Goal: Task Accomplishment & Management: Use online tool/utility

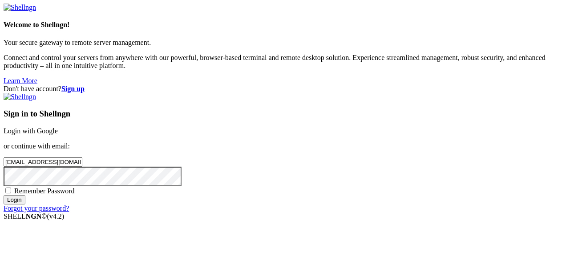
type input "[EMAIL_ADDRESS][DOMAIN_NAME]"
click at [25, 205] on input "Login" at bounding box center [15, 199] width 22 height 9
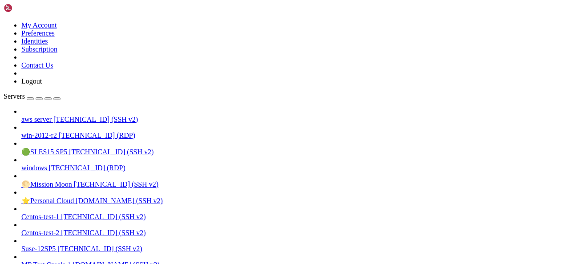
click at [56, 116] on span "[TECHNICAL_ID] (SSH v2)" at bounding box center [95, 120] width 84 height 8
drag, startPoint x: 206, startPoint y: 758, endPoint x: 395, endPoint y: 759, distance: 188.5
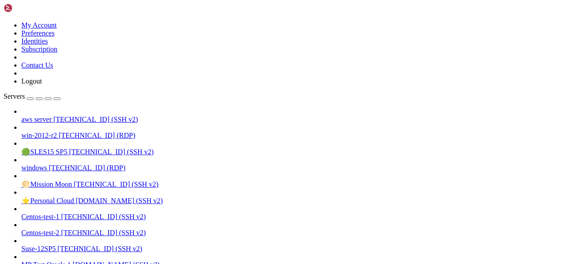
copy x-row "/usr/pgsql-15/bin/initdb -D /var/lib/pgsql/15/data"
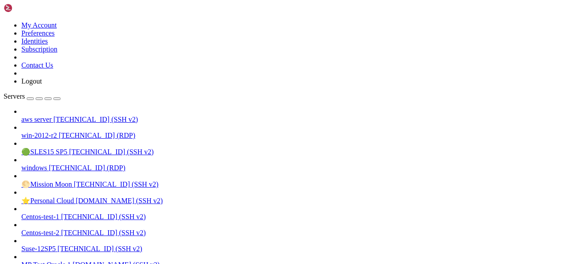
drag, startPoint x: 280, startPoint y: 597, endPoint x: 245, endPoint y: 788, distance: 194.4
drag, startPoint x: 144, startPoint y: 750, endPoint x: 324, endPoint y: 783, distance: 183.2
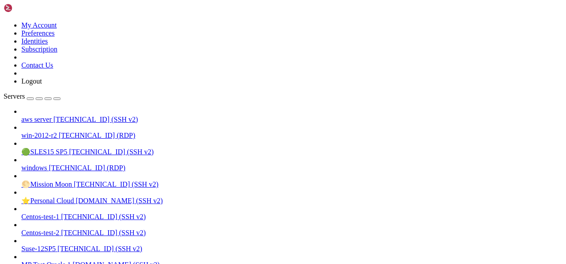
scroll to position [6976, 0]
drag, startPoint x: 170, startPoint y: 725, endPoint x: 349, endPoint y: 750, distance: 180.1
drag, startPoint x: 222, startPoint y: 761, endPoint x: 385, endPoint y: 760, distance: 162.7
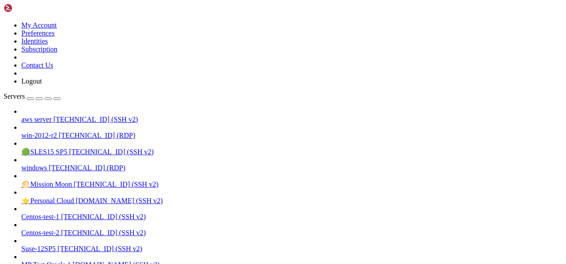
drag, startPoint x: 166, startPoint y: 744, endPoint x: 285, endPoint y: 785, distance: 126.0
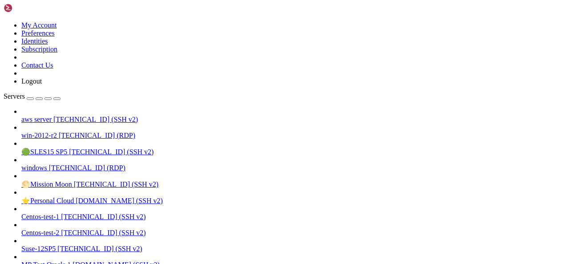
drag, startPoint x: 258, startPoint y: 847, endPoint x: 342, endPoint y: 800, distance: 96.3
drag, startPoint x: 231, startPoint y: 857, endPoint x: 328, endPoint y: 750, distance: 143.8
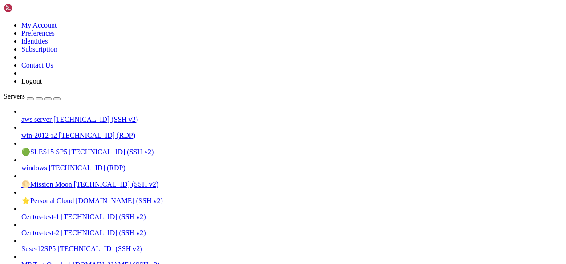
drag, startPoint x: 127, startPoint y: 799, endPoint x: 382, endPoint y: 747, distance: 260.0
drag, startPoint x: 143, startPoint y: 774, endPoint x: 247, endPoint y: 781, distance: 103.8
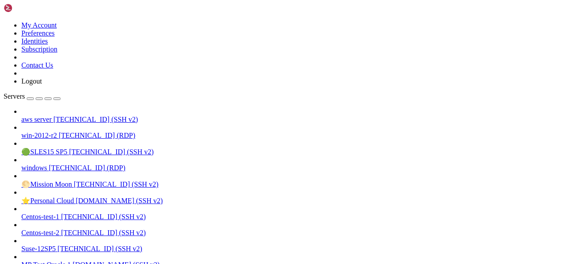
scroll to position [7158, 0]
drag, startPoint x: 308, startPoint y: 593, endPoint x: 151, endPoint y: 793, distance: 254.0
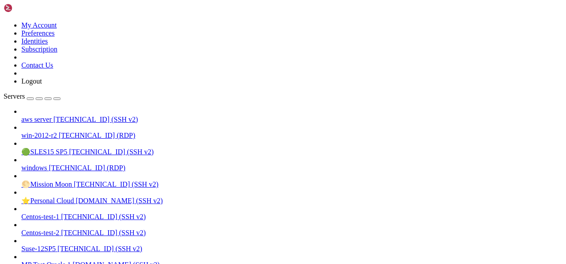
drag, startPoint x: 151, startPoint y: 793, endPoint x: 325, endPoint y: 790, distance: 174.3
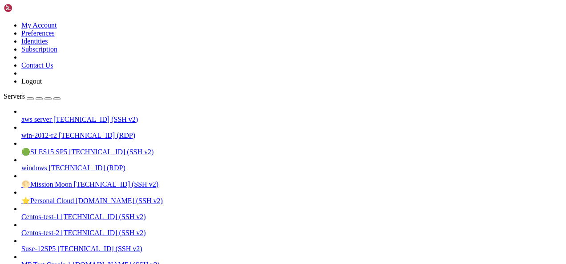
scroll to position [7195, 0]
drag, startPoint x: 168, startPoint y: 795, endPoint x: 320, endPoint y: 779, distance: 152.9
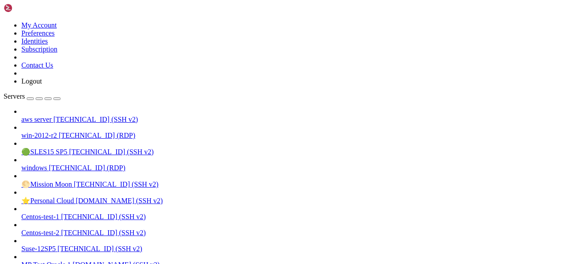
drag, startPoint x: 239, startPoint y: 595, endPoint x: 175, endPoint y: 798, distance: 212.9
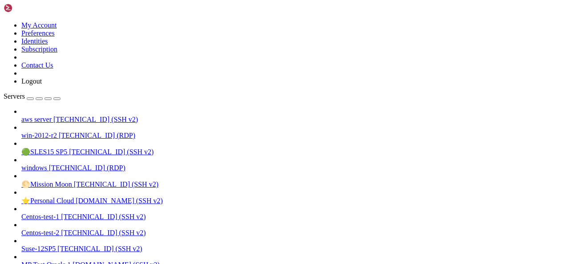
drag, startPoint x: 150, startPoint y: 801, endPoint x: 333, endPoint y: 767, distance: 186.2
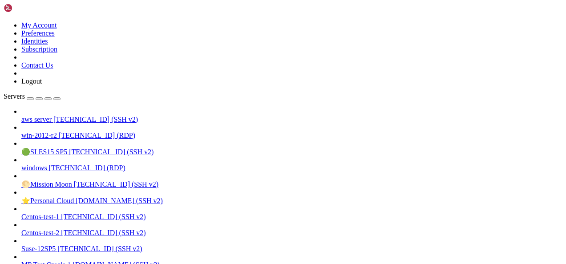
drag, startPoint x: 231, startPoint y: 594, endPoint x: 269, endPoint y: 722, distance: 133.9
drag, startPoint x: 126, startPoint y: 797, endPoint x: 319, endPoint y: 788, distance: 192.7
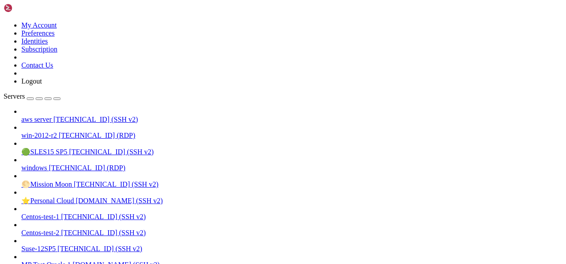
scroll to position [7203, 0]
drag, startPoint x: 268, startPoint y: 846, endPoint x: 149, endPoint y: 794, distance: 129.8
drag, startPoint x: 112, startPoint y: 691, endPoint x: 331, endPoint y: 769, distance: 232.7
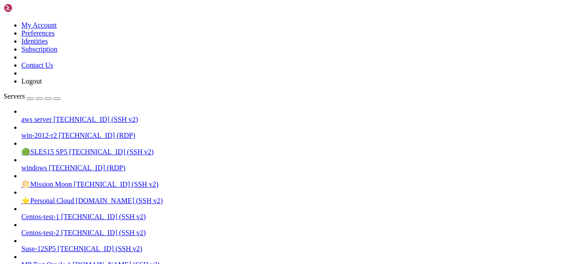
drag, startPoint x: 77, startPoint y: 627, endPoint x: 258, endPoint y: 762, distance: 226.1
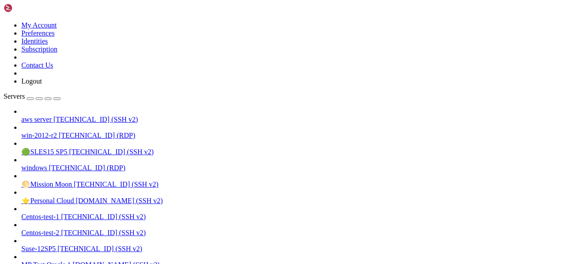
scroll to position [7460, 0]
drag, startPoint x: 253, startPoint y: 595, endPoint x: 244, endPoint y: 643, distance: 48.5
drag, startPoint x: 129, startPoint y: 799, endPoint x: 282, endPoint y: 789, distance: 153.3
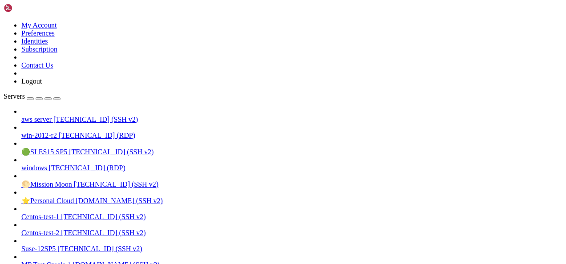
drag, startPoint x: 123, startPoint y: 800, endPoint x: 333, endPoint y: 797, distance: 210.3
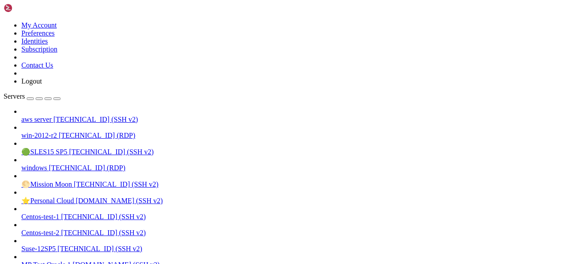
drag, startPoint x: 176, startPoint y: 768, endPoint x: 263, endPoint y: 794, distance: 91.0
drag, startPoint x: 171, startPoint y: 795, endPoint x: 328, endPoint y: 782, distance: 157.4
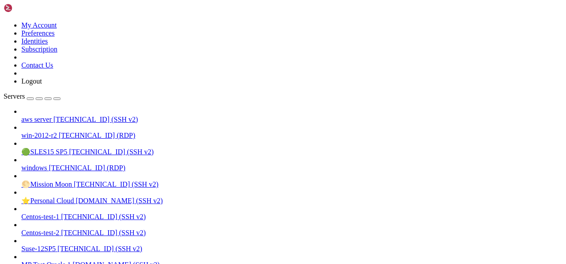
scroll to position [7679, 0]
drag, startPoint x: 337, startPoint y: 597, endPoint x: 310, endPoint y: 741, distance: 146.1
drag, startPoint x: 128, startPoint y: 797, endPoint x: 363, endPoint y: 740, distance: 241.5
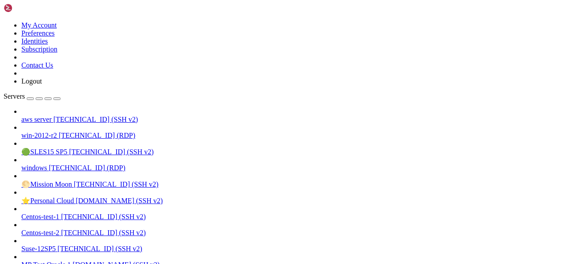
drag, startPoint x: 198, startPoint y: 780, endPoint x: 172, endPoint y: 791, distance: 29.1
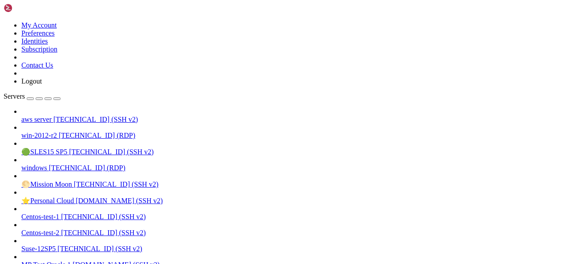
scroll to position [7747, 0]
drag, startPoint x: 252, startPoint y: 595, endPoint x: 153, endPoint y: 776, distance: 206.3
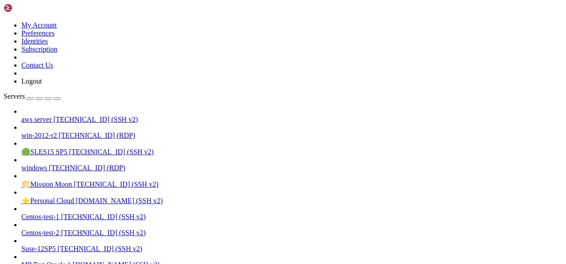
drag, startPoint x: 136, startPoint y: 797, endPoint x: 318, endPoint y: 767, distance: 184.2
drag, startPoint x: 197, startPoint y: 782, endPoint x: 338, endPoint y: 781, distance: 141.4
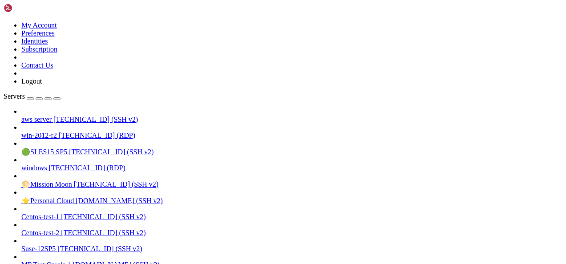
scroll to position [7808, 0]
drag, startPoint x: 222, startPoint y: 593, endPoint x: 268, endPoint y: 723, distance: 137.8
drag, startPoint x: 125, startPoint y: 797, endPoint x: 302, endPoint y: 779, distance: 177.9
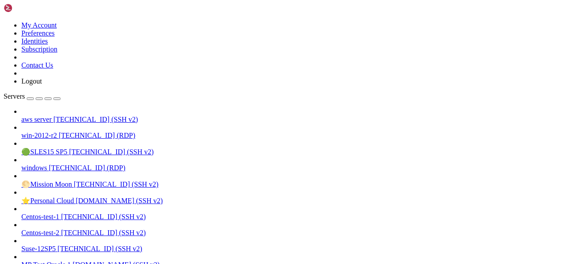
drag, startPoint x: 125, startPoint y: 795, endPoint x: 313, endPoint y: 743, distance: 194.8
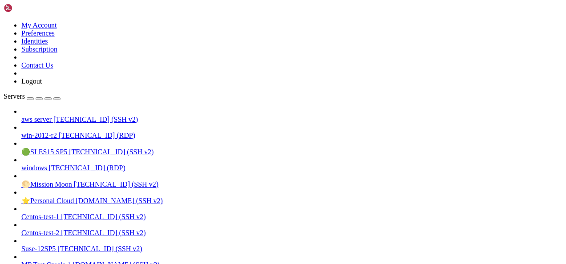
drag, startPoint x: 98, startPoint y: 777, endPoint x: 293, endPoint y: 782, distance: 195.3
drag, startPoint x: 11, startPoint y: 774, endPoint x: 153, endPoint y: 774, distance: 142.3
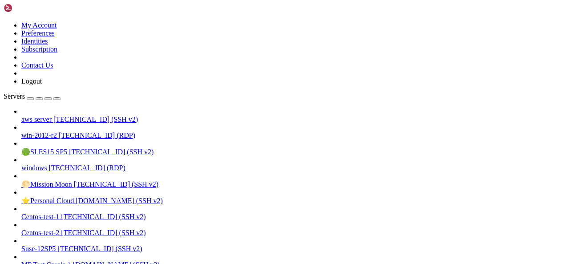
copy x-row "/var/lib/pgsql/15/data/postgresql.conf"
drag, startPoint x: 12, startPoint y: 775, endPoint x: 156, endPoint y: 772, distance: 145.0
copy x-row "/var/lib/pgsql/15/data/postgresql.conf"
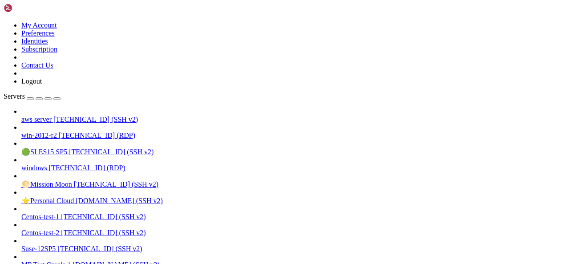
drag, startPoint x: 194, startPoint y: 796, endPoint x: 173, endPoint y: 747, distance: 53.4
drag, startPoint x: 136, startPoint y: 798, endPoint x: 326, endPoint y: 737, distance: 199.7
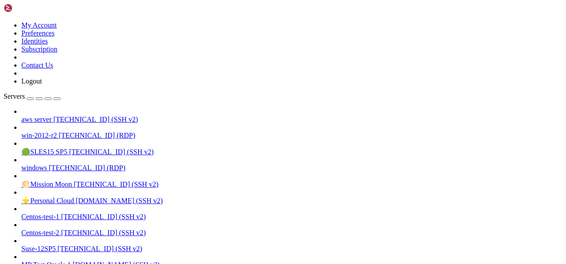
drag, startPoint x: 129, startPoint y: 797, endPoint x: 333, endPoint y: 768, distance: 205.7
